Goal: Task Accomplishment & Management: Manage account settings

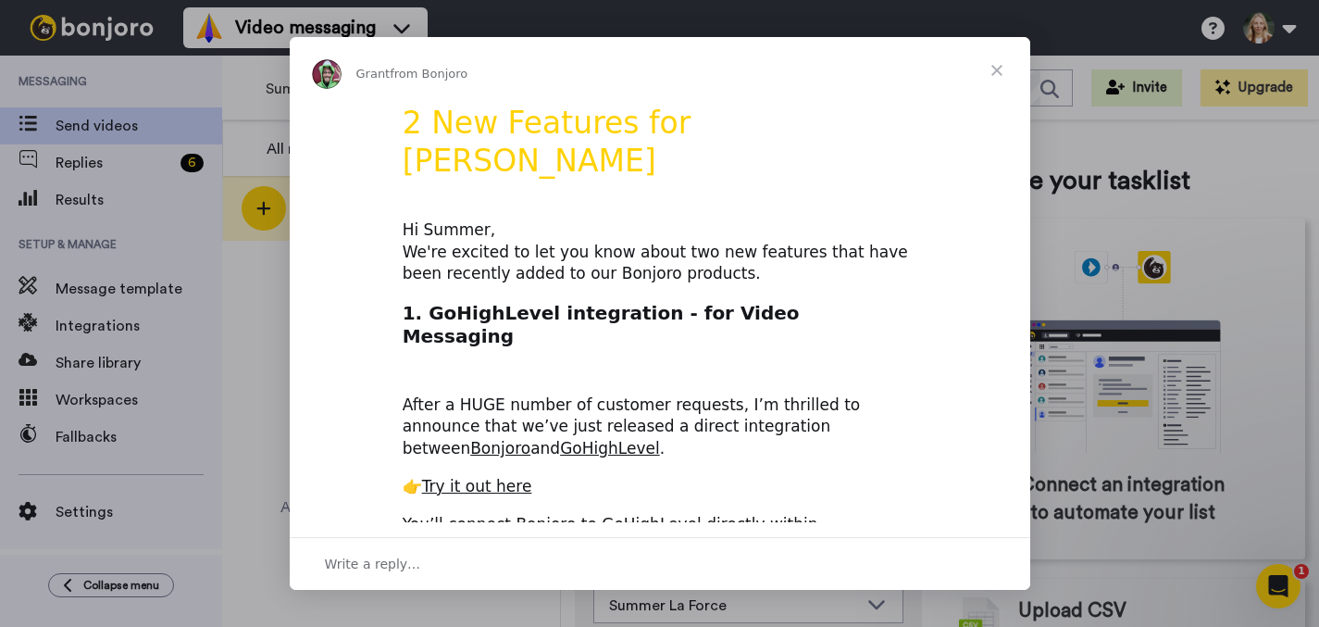
click at [994, 76] on span "Close" at bounding box center [997, 70] width 67 height 67
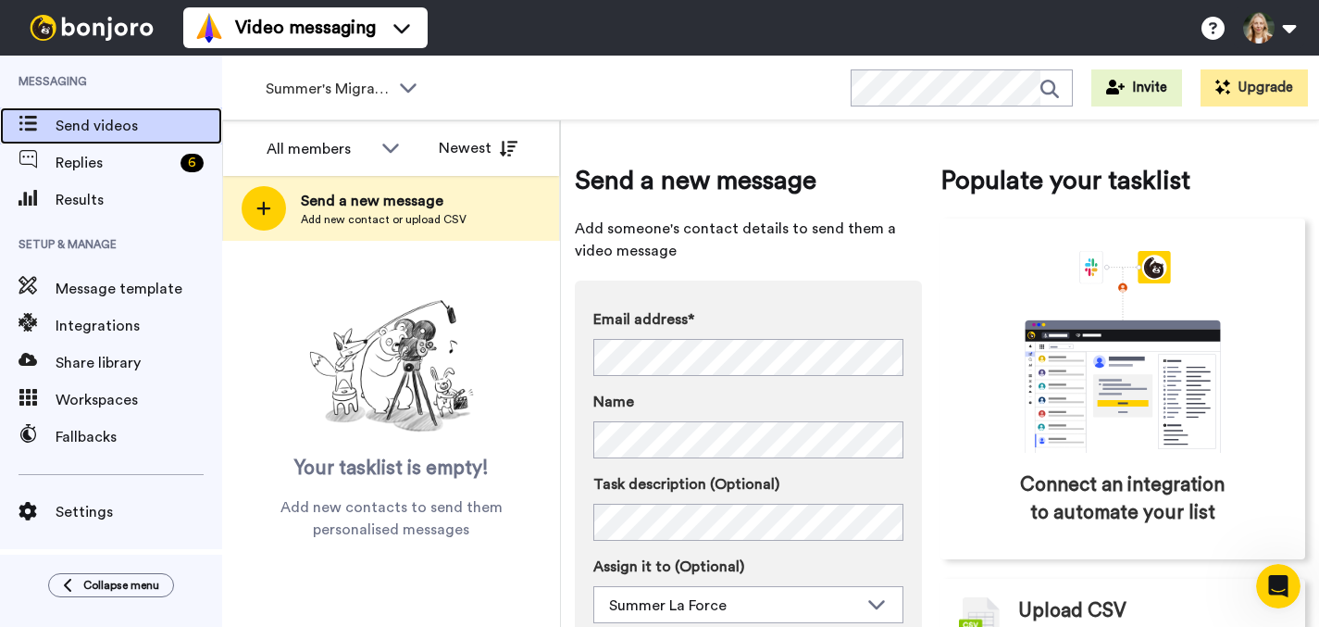
click at [98, 118] on span "Send videos" at bounding box center [139, 126] width 167 height 22
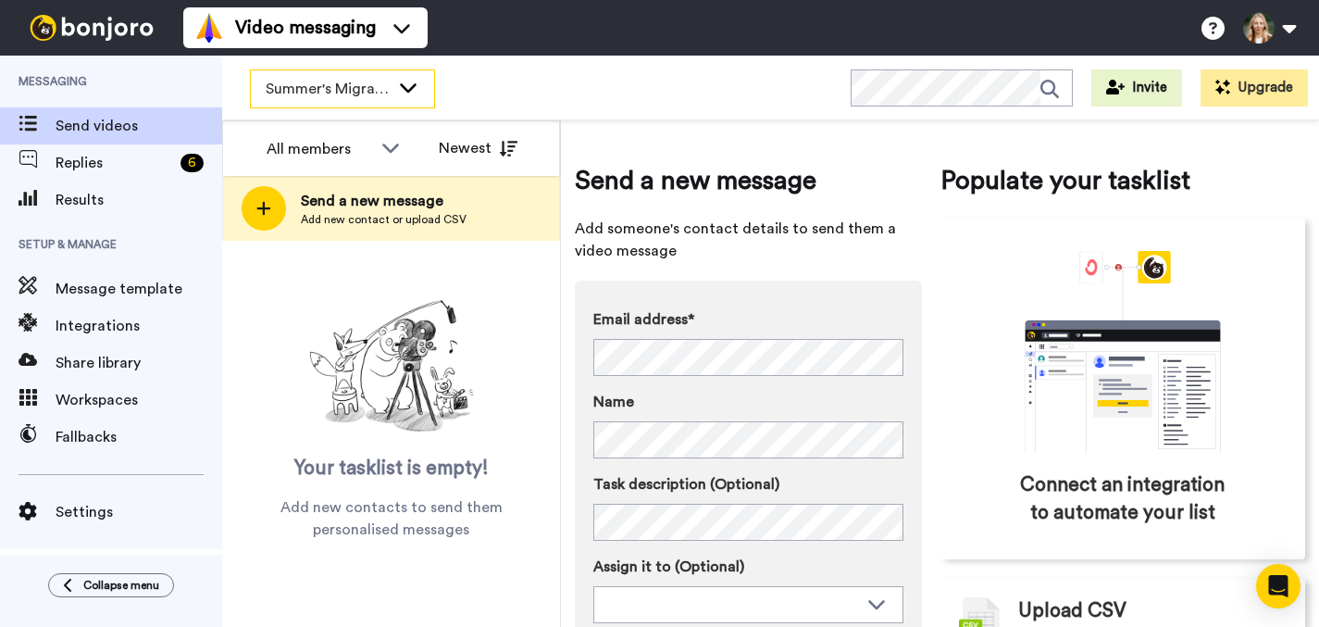
click at [411, 88] on icon at bounding box center [408, 87] width 17 height 9
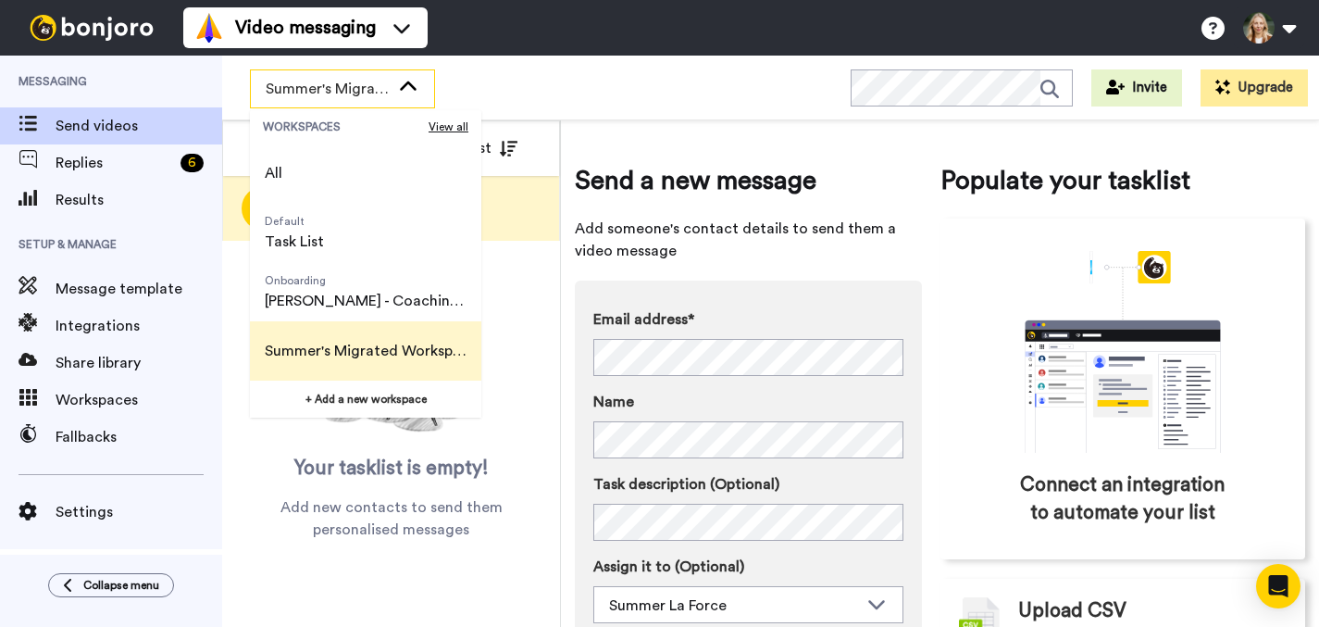
click at [371, 352] on span "Summer's Migrated Workspace" at bounding box center [366, 351] width 202 height 22
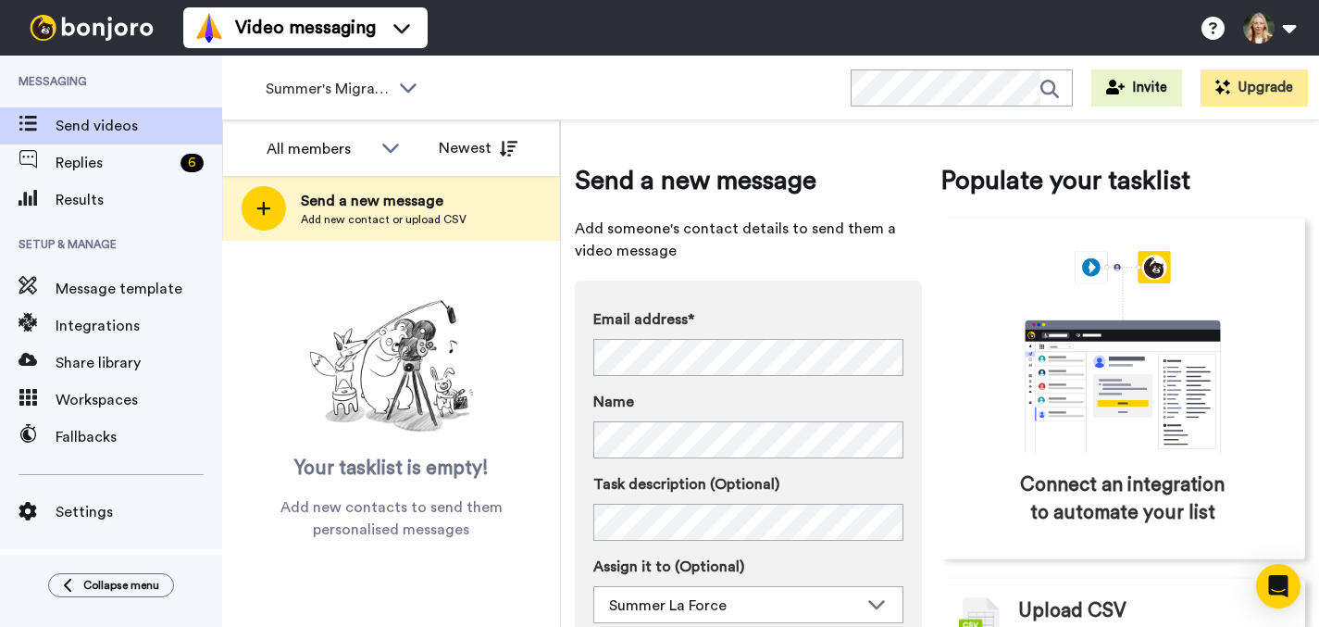
click at [656, 98] on div "Summer's Migrated Workspace WORKSPACES View all All Default Task List Onboardin…" at bounding box center [770, 88] width 1097 height 65
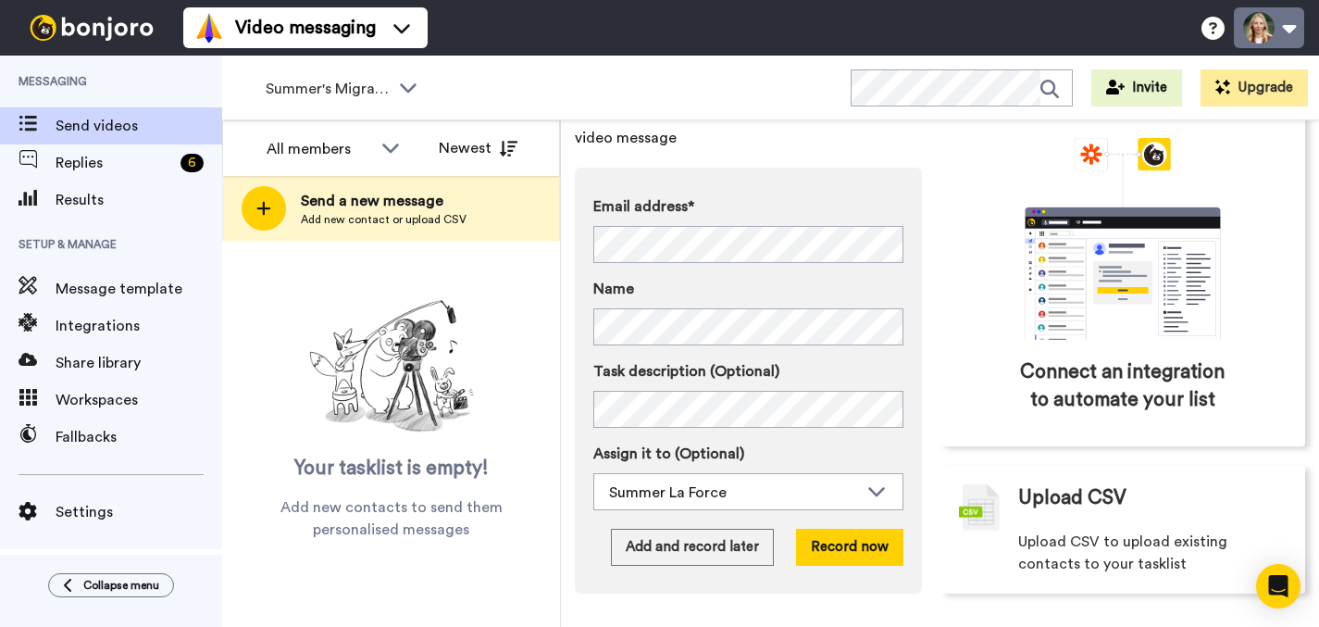
click at [1283, 29] on button at bounding box center [1269, 27] width 70 height 41
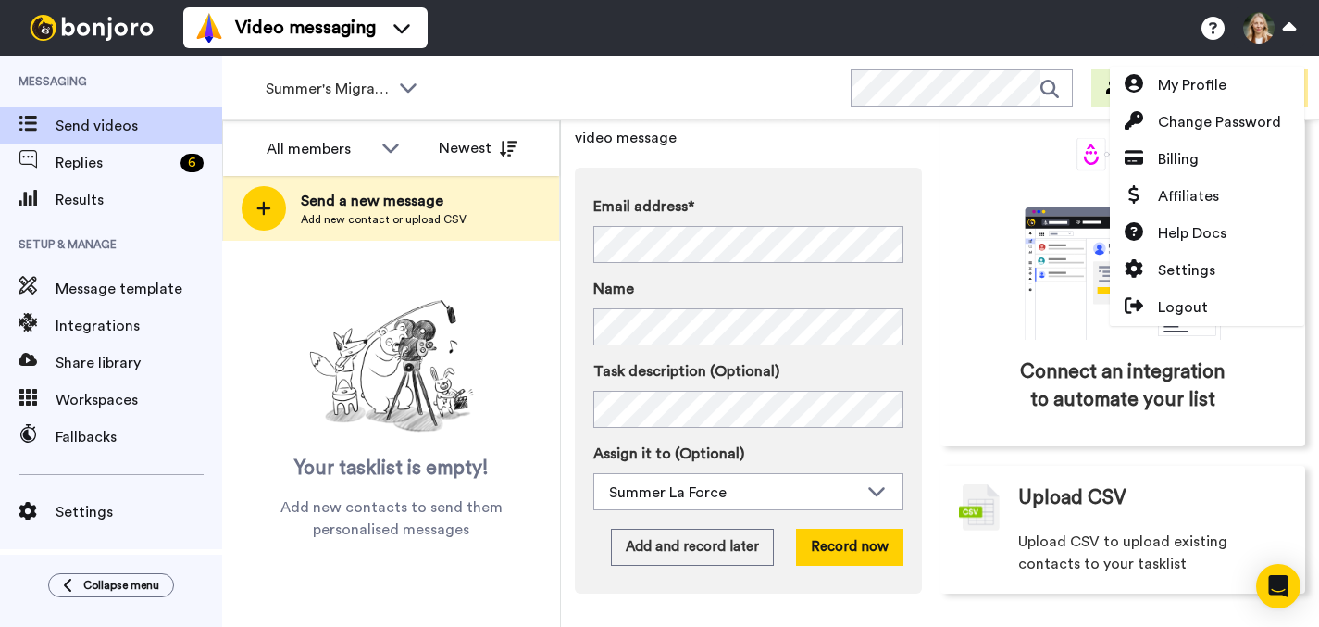
scroll to position [0, 0]
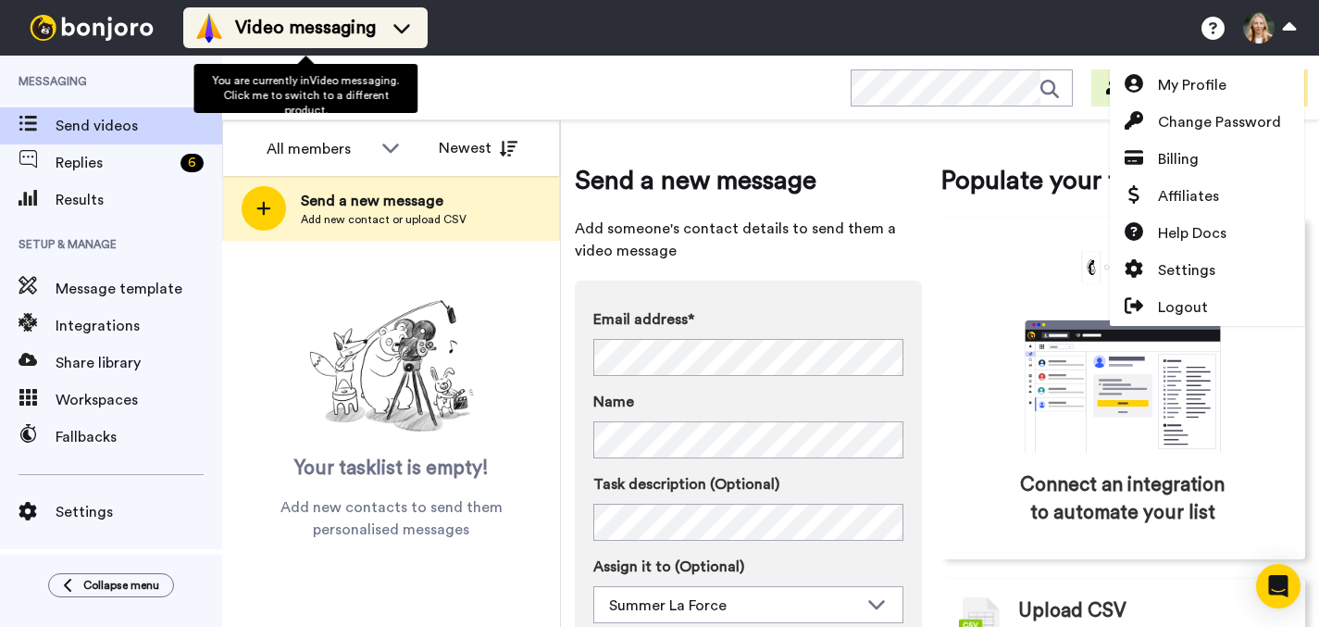
click at [394, 29] on icon at bounding box center [402, 28] width 30 height 19
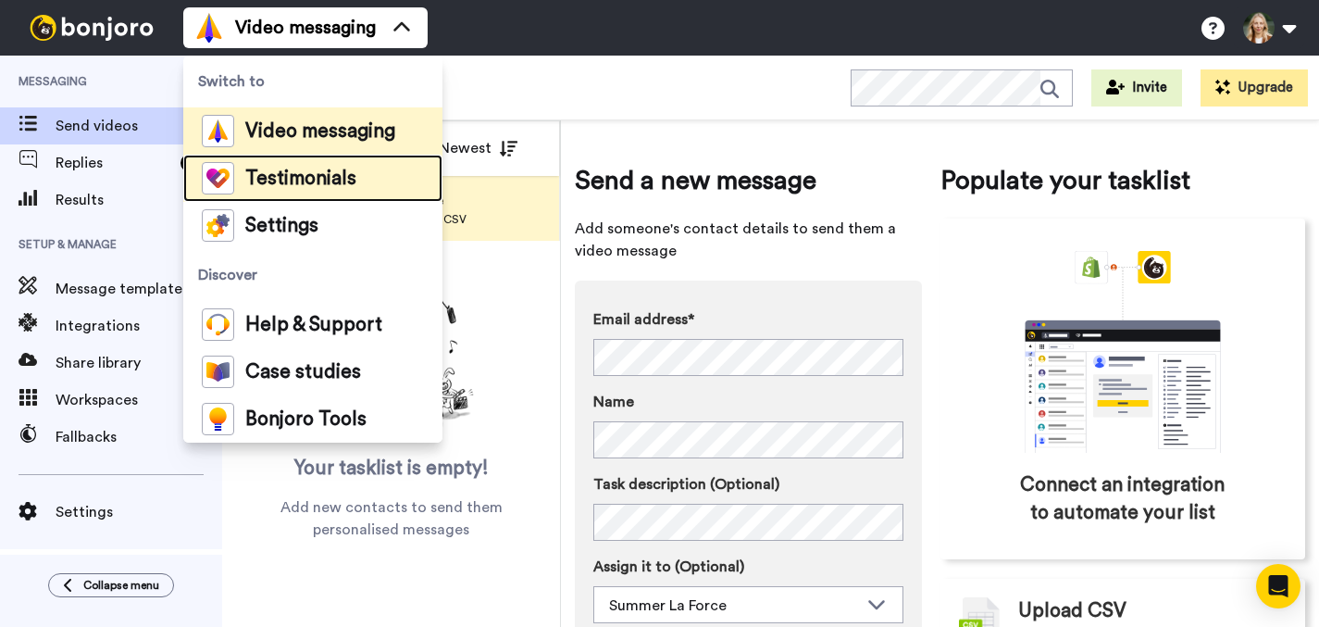
click at [295, 179] on span "Testimonials" at bounding box center [300, 178] width 111 height 19
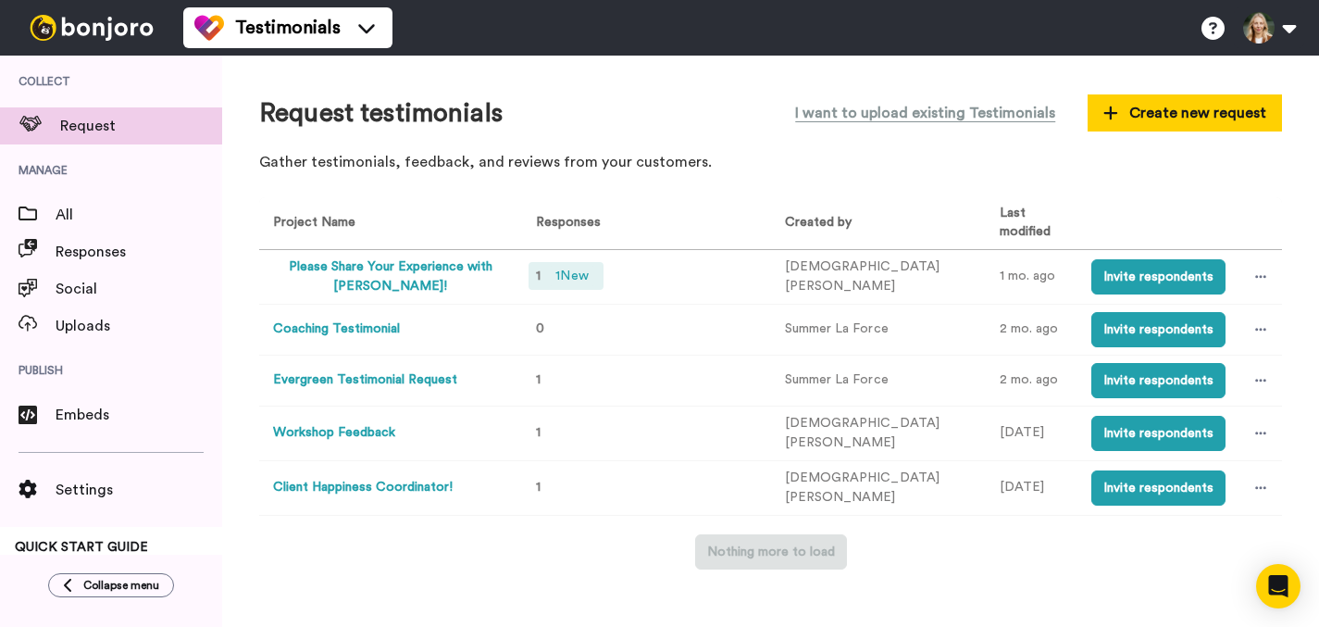
click at [576, 276] on span "1 New" at bounding box center [571, 276] width 47 height 20
